Goal: Task Accomplishment & Management: Manage account settings

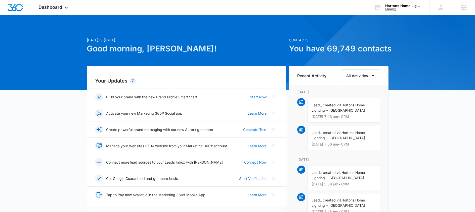
scroll to position [1, 0]
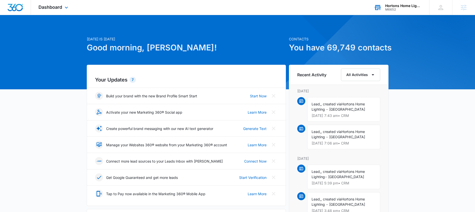
click at [389, 10] on div "M6652" at bounding box center [403, 10] width 37 height 4
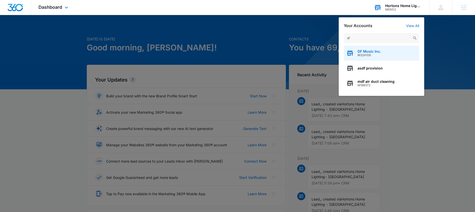
type input "df"
click at [373, 58] on div "DF Music Inc. M324106" at bounding box center [380, 53] width 75 height 15
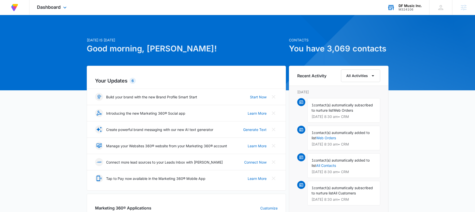
click at [407, 12] on div "DF Music Inc. M324106 Your Accounts View All" at bounding box center [403, 7] width 49 height 15
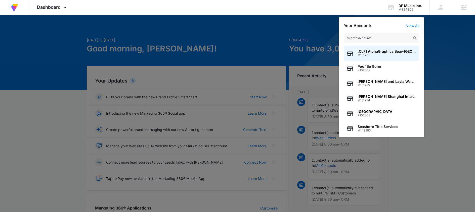
click at [194, 36] on div at bounding box center [237, 106] width 475 height 212
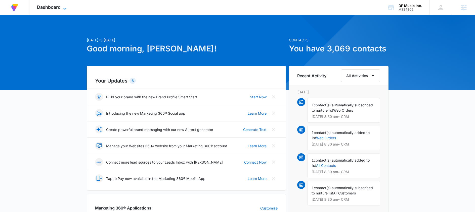
click at [64, 9] on icon at bounding box center [65, 9] width 6 height 6
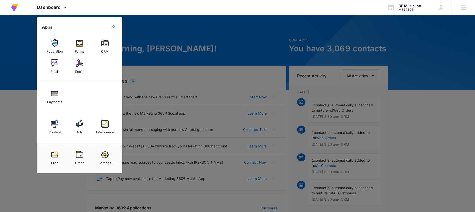
click at [80, 126] on img at bounding box center [80, 124] width 8 height 8
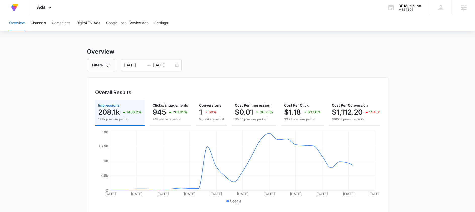
scroll to position [9, 0]
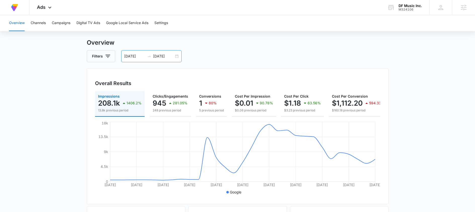
click at [142, 54] on input "09/07/2025" at bounding box center [134, 57] width 21 height 6
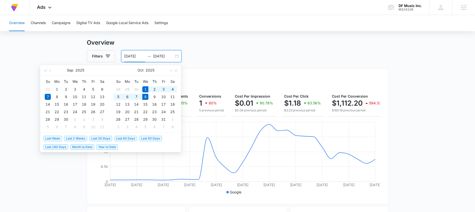
scroll to position [10, 0]
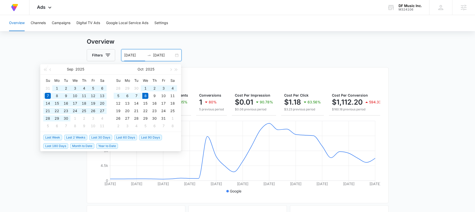
click at [47, 145] on span "Last 180 Days" at bounding box center [55, 146] width 25 height 6
type input "04/11/2025"
type input "10/08/2025"
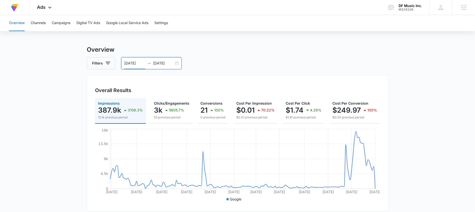
scroll to position [0, 0]
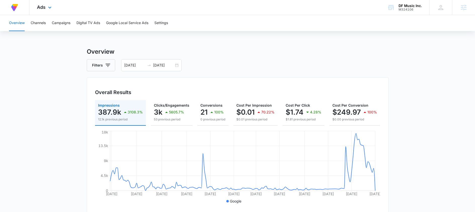
click at [55, 13] on div "Ads Apps Reputation Forms CRM Email Social Payments Content Ads Intelligence Fi…" at bounding box center [44, 7] width 31 height 15
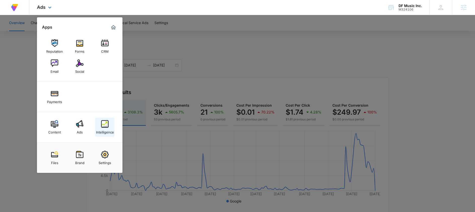
click at [101, 127] on img at bounding box center [105, 124] width 8 height 8
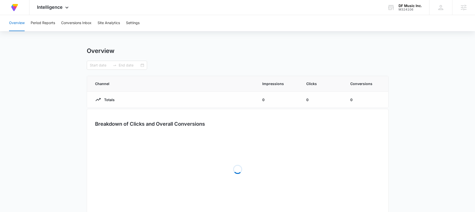
type input "04/11/2025"
type input "10/08/2025"
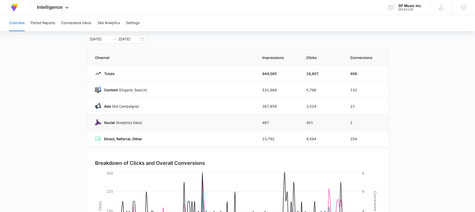
scroll to position [91, 0]
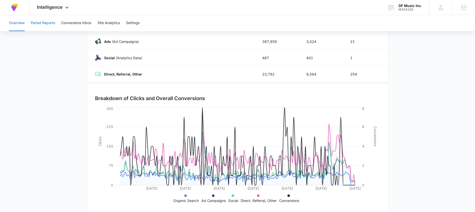
click at [49, 24] on button "Period Reports" at bounding box center [43, 23] width 24 height 16
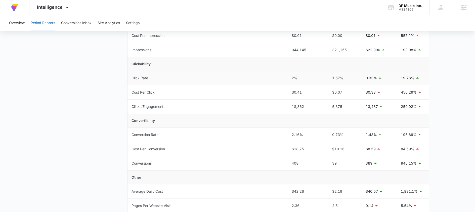
scroll to position [92, 0]
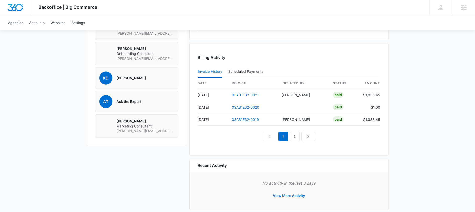
scroll to position [444, 0]
click at [252, 118] on link "03AB1E32-0019" at bounding box center [245, 119] width 27 height 4
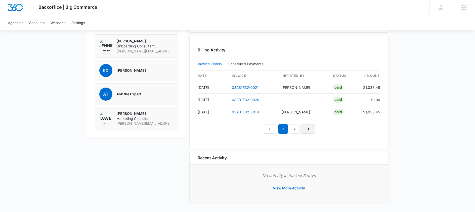
click at [308, 129] on icon "Next Page" at bounding box center [308, 129] width 2 height 3
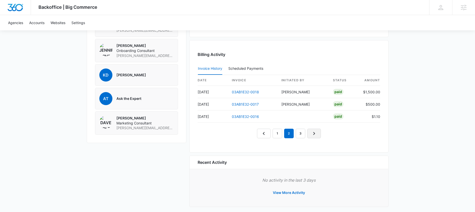
scroll to position [450, 0]
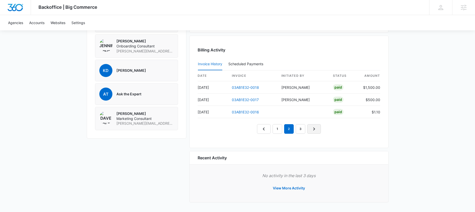
click at [316, 128] on icon "Next Page" at bounding box center [314, 129] width 6 height 6
click at [316, 128] on link "Next Page" at bounding box center [320, 129] width 14 height 10
click at [319, 128] on link "Next Page" at bounding box center [326, 129] width 14 height 10
click at [317, 128] on link "6" at bounding box center [318, 129] width 10 height 10
click at [317, 128] on nav "1 2 3 4 5 6 7" at bounding box center [289, 129] width 110 height 10
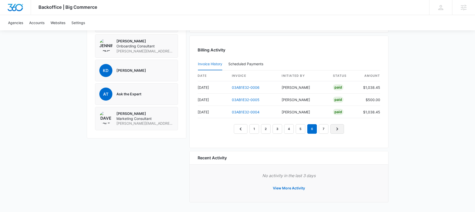
click at [338, 129] on icon "Next Page" at bounding box center [337, 129] width 6 height 6
click at [340, 129] on nav "1 2 3 4 5 6 7" at bounding box center [289, 129] width 110 height 10
click at [313, 129] on link "6" at bounding box center [312, 129] width 10 height 10
click at [299, 132] on link "5" at bounding box center [300, 129] width 10 height 10
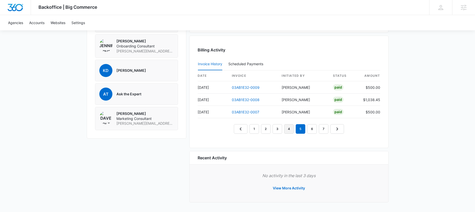
click at [291, 131] on link "4" at bounding box center [289, 129] width 10 height 10
click at [275, 131] on link "3" at bounding box center [277, 129] width 10 height 10
click at [268, 131] on link "2" at bounding box center [266, 129] width 10 height 10
click at [252, 133] on link "1" at bounding box center [254, 129] width 10 height 10
click at [268, 130] on link "2" at bounding box center [266, 129] width 10 height 10
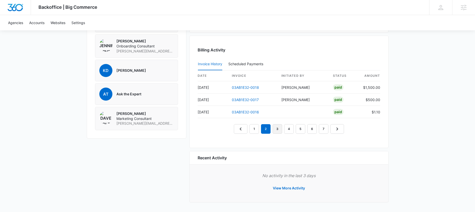
click at [273, 131] on link "3" at bounding box center [277, 129] width 10 height 10
click at [284, 132] on link "4" at bounding box center [289, 129] width 10 height 10
click at [297, 133] on link "5" at bounding box center [300, 129] width 10 height 10
click at [313, 135] on div "Billing Activity Invoice History Scheduled Payments 0 date invoice Initiated By…" at bounding box center [288, 92] width 199 height 113
click at [312, 133] on link "6" at bounding box center [312, 129] width 10 height 10
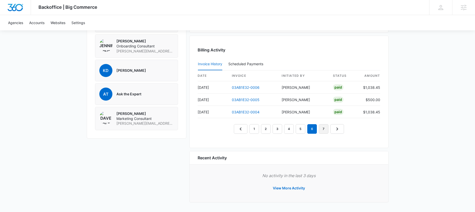
click at [321, 133] on link "7" at bounding box center [324, 129] width 10 height 10
click at [253, 127] on link "1" at bounding box center [254, 129] width 10 height 10
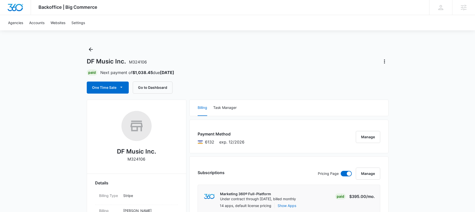
scroll to position [0, 0]
